Goal: Task Accomplishment & Management: Use online tool/utility

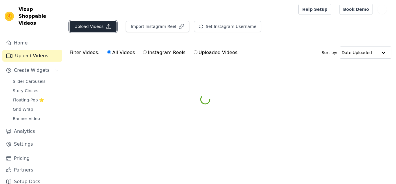
click at [79, 28] on button "Upload Videos" at bounding box center [93, 26] width 47 height 11
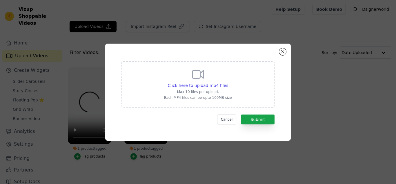
click at [81, 29] on div "Click here to upload mp4 files Max 10 files per upload. Each MP4 files can be u…" at bounding box center [198, 92] width 396 height 184
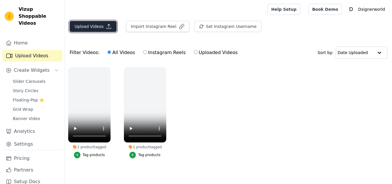
click at [81, 29] on button "Upload Videos" at bounding box center [93, 26] width 47 height 11
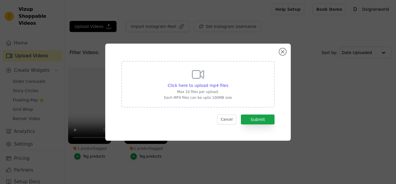
click at [198, 92] on p "Max 10 files per upload." at bounding box center [198, 91] width 68 height 5
click at [228, 82] on input "Click here to upload mp4 files Max 10 files per upload. Each MP4 files can be u…" at bounding box center [228, 82] width 0 height 0
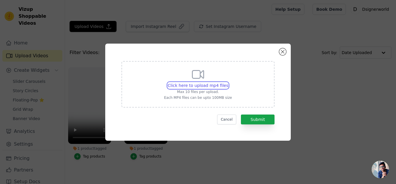
type input "C:\fakepath\bf77559b536a4df0b6fc61b2cf38ce0a.HD-1080p-2.5Mbps-42937552 (1).mp4"
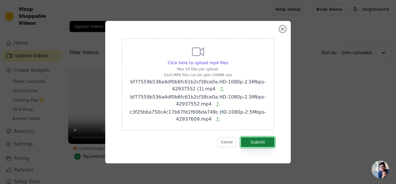
click at [260, 138] on button "Submit" at bounding box center [258, 142] width 34 height 10
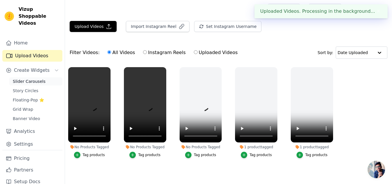
click at [41, 77] on link "Slider Carousels" at bounding box center [35, 81] width 53 height 8
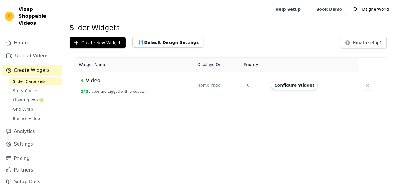
click at [159, 87] on td "Video 2 / 2 videos are tagged with products." at bounding box center [134, 85] width 120 height 27
click at [287, 86] on button "Configure Widget" at bounding box center [294, 84] width 47 height 9
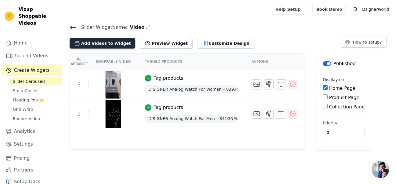
click at [119, 43] on button "Add Videos to Widget" at bounding box center [103, 43] width 66 height 10
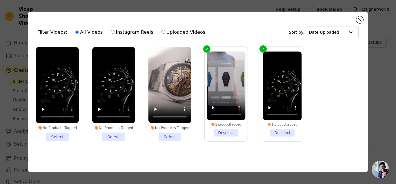
click at [63, 131] on li "No Products Tagged Select" at bounding box center [57, 94] width 43 height 94
click at [0, 0] on input "No Products Tagged Select" at bounding box center [0, 0] width 0 height 0
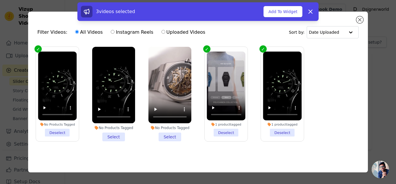
click at [113, 133] on li "No Products Tagged Select" at bounding box center [113, 94] width 43 height 94
click at [0, 0] on input "No Products Tagged Select" at bounding box center [0, 0] width 0 height 0
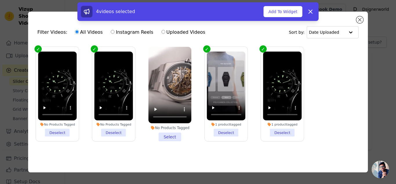
click at [171, 132] on li "No Products Tagged Select" at bounding box center [169, 94] width 43 height 94
click at [0, 0] on input "No Products Tagged Select" at bounding box center [0, 0] width 0 height 0
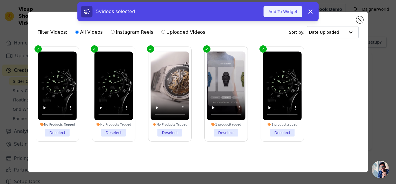
click at [289, 11] on button "Add To Widget" at bounding box center [283, 11] width 39 height 11
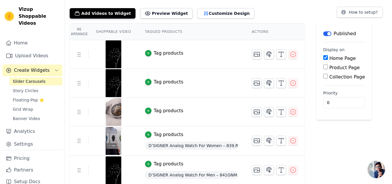
scroll to position [31, 0]
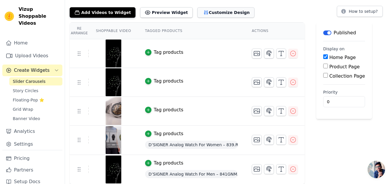
click at [213, 15] on button "Customize Design" at bounding box center [225, 12] width 57 height 10
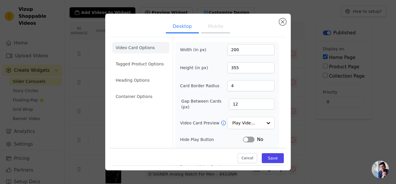
scroll to position [41, 0]
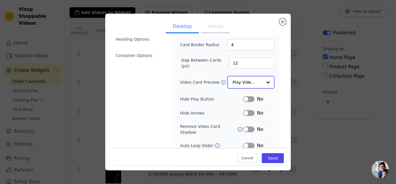
click at [246, 80] on input "Video Card Preview" at bounding box center [248, 82] width 30 height 12
click at [204, 98] on label "Hide Play Button" at bounding box center [211, 98] width 63 height 6
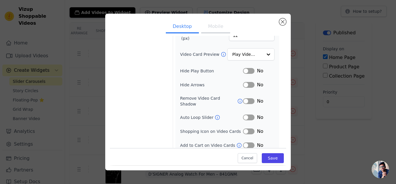
click at [246, 114] on button "Label" at bounding box center [249, 117] width 12 height 6
click at [247, 98] on button "Label" at bounding box center [249, 101] width 12 height 6
click at [268, 160] on button "Save" at bounding box center [273, 158] width 22 height 10
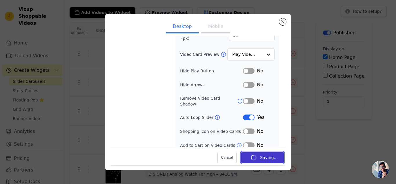
click at [268, 160] on button "Saving..." at bounding box center [262, 157] width 43 height 11
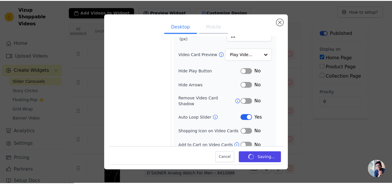
scroll to position [31, 0]
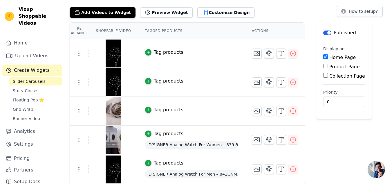
click at [160, 109] on div "Tag products" at bounding box center [169, 109] width 30 height 7
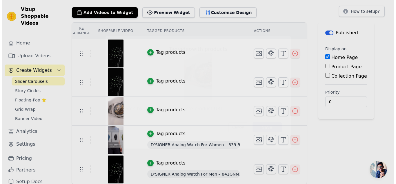
scroll to position [0, 0]
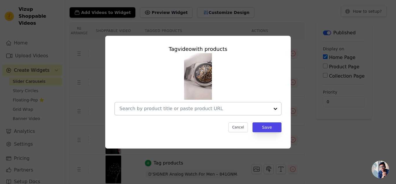
click at [168, 104] on div at bounding box center [194, 108] width 150 height 13
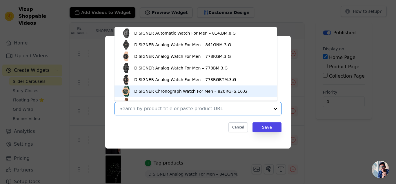
scroll to position [8, 0]
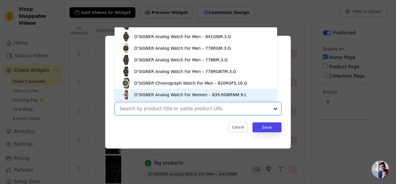
click at [148, 92] on div "D’SIGNER Analog Watch For Women – 839.RGBRNM.9.L" at bounding box center [190, 95] width 113 height 6
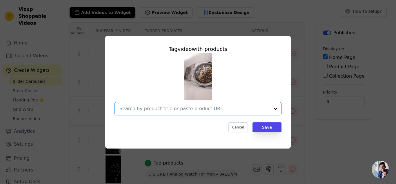
click at [237, 108] on input "text" at bounding box center [194, 108] width 150 height 7
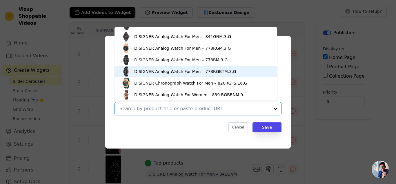
click at [183, 70] on div "D’SIGNER Analog Watch For Men – 778RGBTM.3.G" at bounding box center [185, 71] width 102 height 6
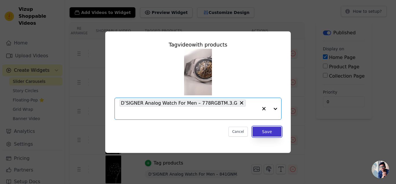
click at [270, 128] on button "Save" at bounding box center [267, 131] width 29 height 10
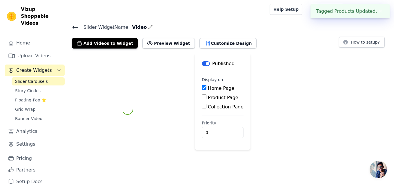
scroll to position [0, 0]
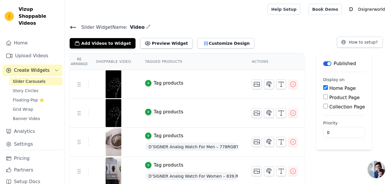
click at [228, 114] on div "Tag products" at bounding box center [191, 111] width 93 height 7
click at [145, 114] on div "button" at bounding box center [148, 111] width 6 height 6
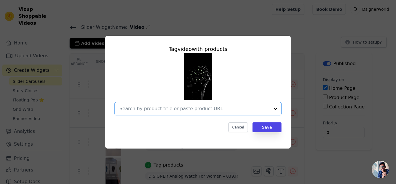
click at [178, 108] on input "text" at bounding box center [194, 108] width 150 height 7
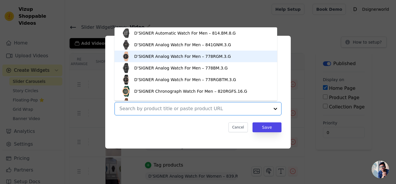
click at [158, 53] on div "D’SIGNER Analog Watch For Men – 778RGM.3.G" at bounding box center [182, 56] width 97 height 6
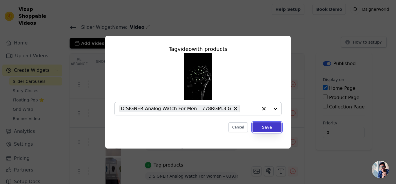
click at [268, 128] on button "Save" at bounding box center [267, 127] width 29 height 10
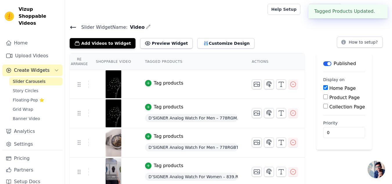
click at [164, 81] on div "Tag products" at bounding box center [169, 82] width 30 height 7
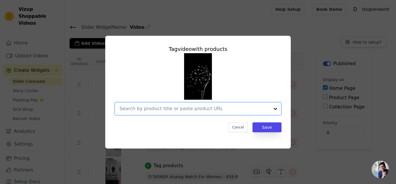
click at [167, 107] on input "text" at bounding box center [194, 108] width 150 height 7
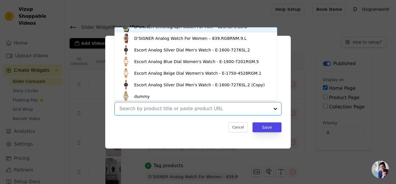
scroll to position [65, 0]
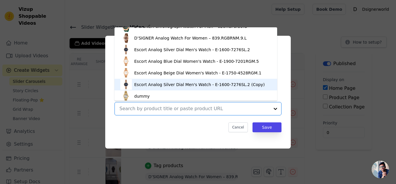
click at [135, 83] on div "Escort Analog Silver Dial Men's Watch - E-1600-7276SL.2 (Copy)" at bounding box center [199, 84] width 130 height 6
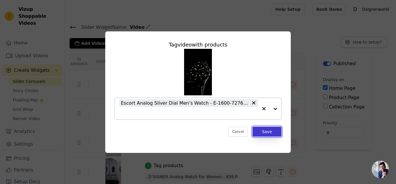
click at [274, 136] on button "Save" at bounding box center [267, 131] width 29 height 10
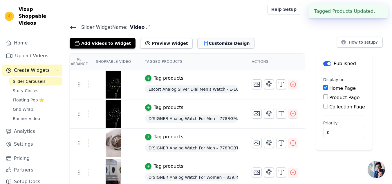
click at [197, 46] on button "Customize Design" at bounding box center [225, 43] width 57 height 10
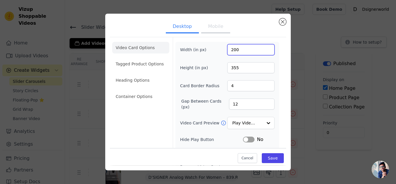
click at [231, 51] on input "200" at bounding box center [250, 49] width 47 height 11
drag, startPoint x: 238, startPoint y: 49, endPoint x: 215, endPoint y: 53, distance: 23.0
click at [215, 53] on div "Width (in px) 270" at bounding box center [227, 49] width 95 height 11
type input "300"
click at [210, 65] on div "Height (in px) 355" at bounding box center [227, 67] width 95 height 11
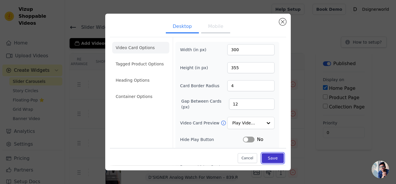
click at [272, 162] on button "Save" at bounding box center [273, 158] width 22 height 10
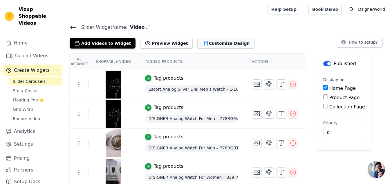
click at [198, 38] on button "Customize Design" at bounding box center [225, 43] width 57 height 10
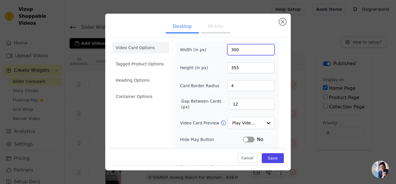
drag, startPoint x: 234, startPoint y: 50, endPoint x: 233, endPoint y: 45, distance: 4.9
click at [233, 45] on input "300" at bounding box center [250, 49] width 47 height 11
drag, startPoint x: 237, startPoint y: 69, endPoint x: 223, endPoint y: 69, distance: 13.6
click at [223, 69] on div "Height (in px) 355" at bounding box center [227, 67] width 95 height 11
type input "400"
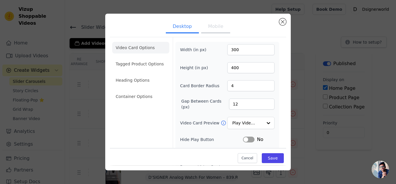
click at [217, 85] on div "Card Border Radius 4" at bounding box center [227, 85] width 95 height 11
drag, startPoint x: 240, startPoint y: 105, endPoint x: 223, endPoint y: 105, distance: 16.5
click at [223, 105] on div "Gap Between Cards (px) 12" at bounding box center [227, 104] width 95 height 12
type input "15"
click at [277, 164] on div "Cancel Save" at bounding box center [198, 156] width 176 height 17
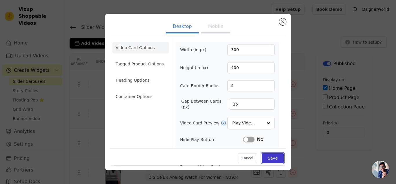
click at [270, 161] on button "Save" at bounding box center [273, 158] width 22 height 10
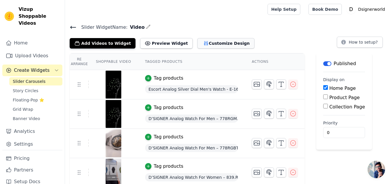
click at [212, 39] on button "Customize Design" at bounding box center [225, 43] width 57 height 10
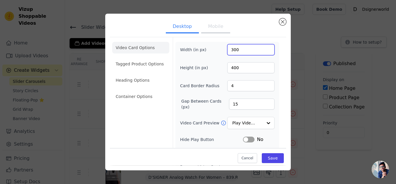
drag, startPoint x: 249, startPoint y: 52, endPoint x: 236, endPoint y: 52, distance: 12.8
click at [236, 52] on input "300" at bounding box center [250, 49] width 47 height 11
type input "250"
click at [202, 57] on div "Width (in px) 250 Height (in px) 400 Card Border Radius 4 Gap Between Cards (px…" at bounding box center [227, 130] width 95 height 173
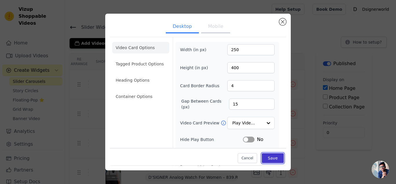
click at [265, 161] on button "Save" at bounding box center [273, 158] width 22 height 10
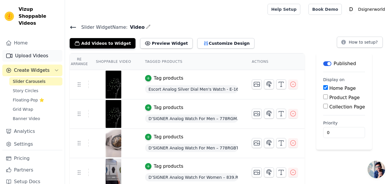
click at [46, 50] on link "Upload Videos" at bounding box center [32, 56] width 60 height 12
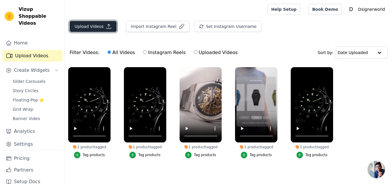
click at [99, 21] on button "Upload Videos" at bounding box center [93, 26] width 47 height 11
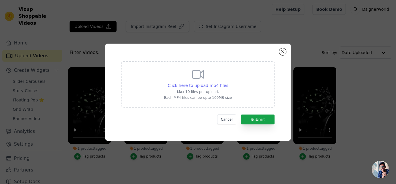
click at [177, 85] on span "Click here to upload mp4 files" at bounding box center [198, 85] width 61 height 5
click at [228, 82] on input "Click here to upload mp4 files Max 10 files per upload. Each MP4 files can be u…" at bounding box center [228, 82] width 0 height 0
type input "C:\fakepath\c3f25bba750c4c17b67fd1f606da749c.HD-1080p-2.5Mbps-42937609 (1).mp4"
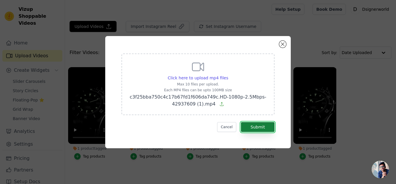
click at [259, 128] on button "Submit" at bounding box center [258, 127] width 34 height 10
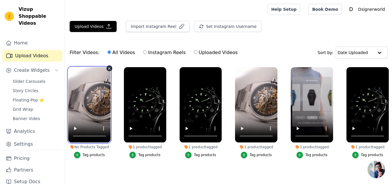
click at [83, 95] on video at bounding box center [89, 104] width 42 height 75
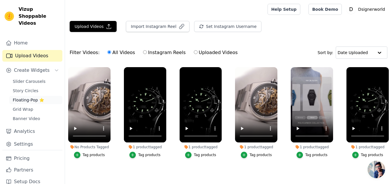
drag, startPoint x: 45, startPoint y: 101, endPoint x: 30, endPoint y: 95, distance: 16.2
click at [34, 105] on link "Grid Wrap" at bounding box center [35, 109] width 53 height 8
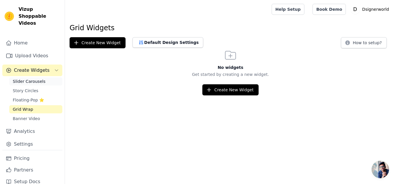
click at [26, 78] on span "Slider Carousels" at bounding box center [29, 81] width 33 height 6
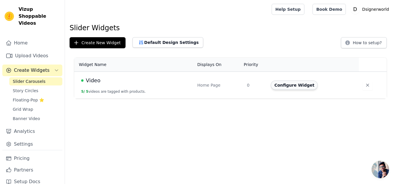
click at [281, 83] on button "Configure Widget" at bounding box center [294, 84] width 47 height 9
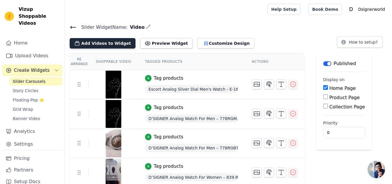
click at [107, 44] on button "Add Videos to Widget" at bounding box center [103, 43] width 66 height 10
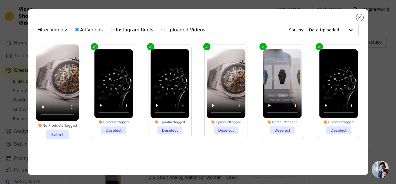
click at [56, 132] on li "No Products Tagged Select" at bounding box center [57, 91] width 43 height 94
click at [0, 0] on input "No Products Tagged Select" at bounding box center [0, 0] width 0 height 0
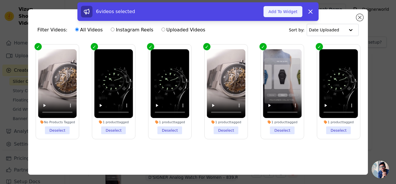
click at [282, 13] on button "Add To Widget" at bounding box center [283, 11] width 39 height 11
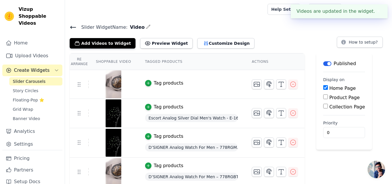
click at [178, 77] on td "Tag products" at bounding box center [191, 84] width 107 height 29
click at [163, 82] on div "Tag products" at bounding box center [169, 82] width 30 height 7
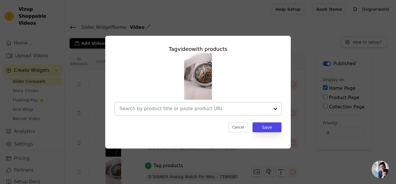
click at [177, 108] on input "text" at bounding box center [194, 108] width 150 height 7
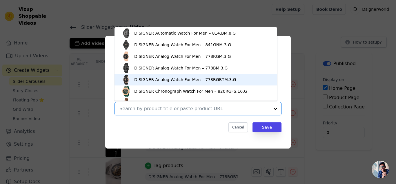
click at [165, 74] on div "D’SIGNER Analog Watch For Men – 778RGBTM.3.G" at bounding box center [195, 80] width 151 height 12
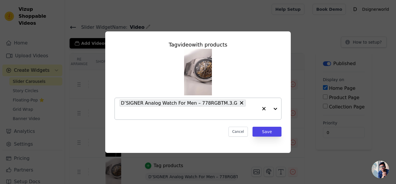
drag, startPoint x: 165, startPoint y: 74, endPoint x: 122, endPoint y: 134, distance: 73.2
click at [122, 134] on div "Tag video with products D’SIGNER Analog Watch For Men – 778RGBTM.3.G Cancel Save" at bounding box center [198, 88] width 176 height 105
click at [269, 128] on button "Save" at bounding box center [267, 131] width 29 height 10
